Goal: Task Accomplishment & Management: Manage account settings

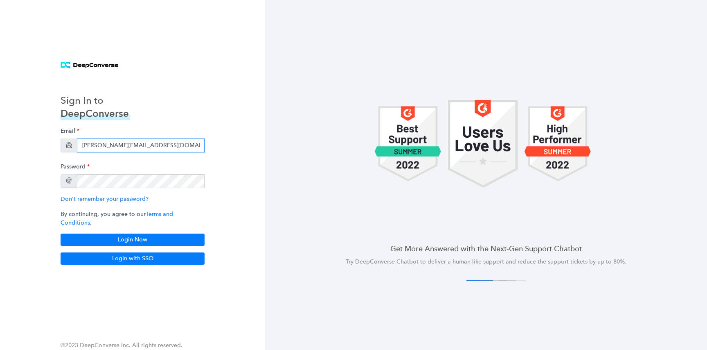
drag, startPoint x: 120, startPoint y: 145, endPoint x: 119, endPoint y: 150, distance: 4.5
click at [119, 148] on input "dhruv+streamlabs@deepconverse.com" at bounding box center [141, 145] width 128 height 14
click at [119, 150] on input "dhruv+streamlabs@deepconverse.com" at bounding box center [141, 145] width 128 height 14
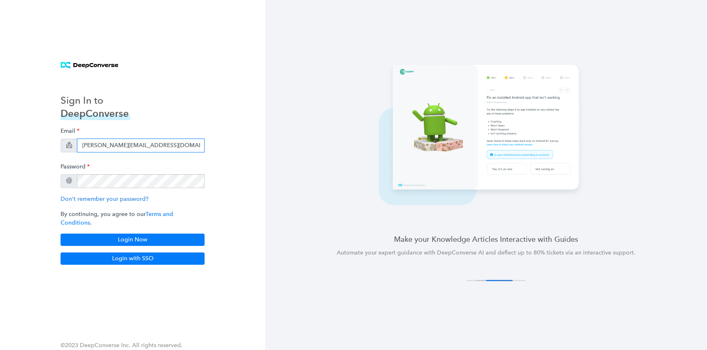
type input "dhruv@deepconverse.com"
